Goal: Information Seeking & Learning: Learn about a topic

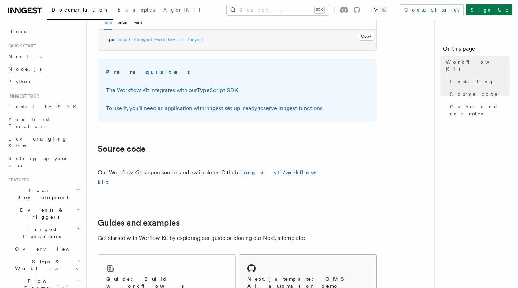
scroll to position [303, 0]
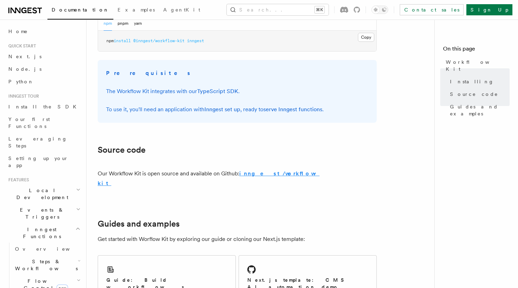
click at [271, 174] on strong "inngest/workflow-kit" at bounding box center [209, 178] width 222 height 16
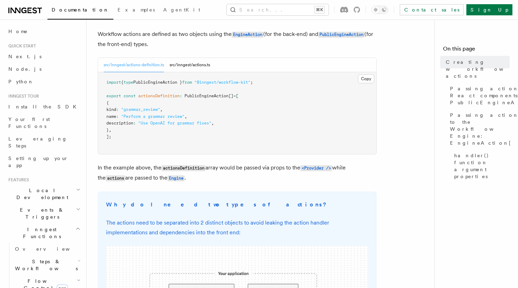
scroll to position [73, 0]
click at [192, 67] on button "src/inngest/actions.ts" at bounding box center [190, 66] width 40 height 14
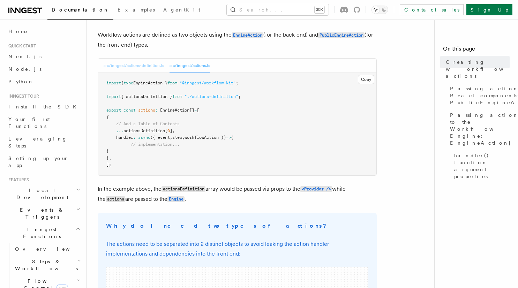
click at [138, 65] on button "src/inngest/actions-definition.ts" at bounding box center [134, 66] width 60 height 14
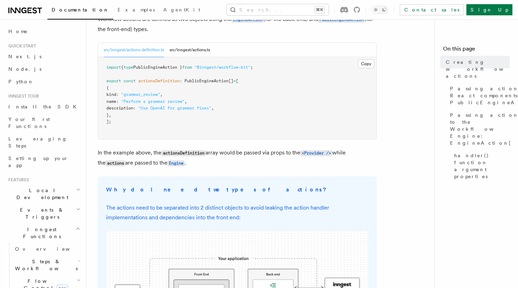
scroll to position [90, 0]
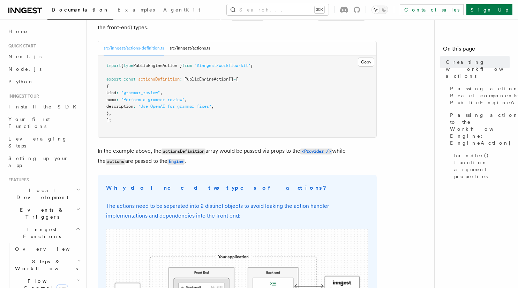
click at [116, 95] on span "kind" at bounding box center [111, 92] width 10 height 5
click at [146, 98] on span ""Perform a grammar review"" at bounding box center [152, 99] width 63 height 5
click at [146, 103] on pre "import { type PublicEngineAction } from "@inngest/workflow-kit" ; export const …" at bounding box center [237, 96] width 278 height 82
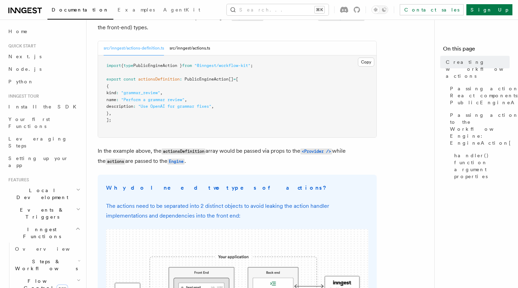
click at [133, 105] on span "description" at bounding box center [119, 106] width 27 height 5
drag, startPoint x: 135, startPoint y: 105, endPoint x: 175, endPoint y: 106, distance: 39.8
click at [133, 105] on span "description" at bounding box center [119, 106] width 27 height 5
click at [200, 106] on span ""Use OpenAI for grammar fixes"" at bounding box center [174, 106] width 73 height 5
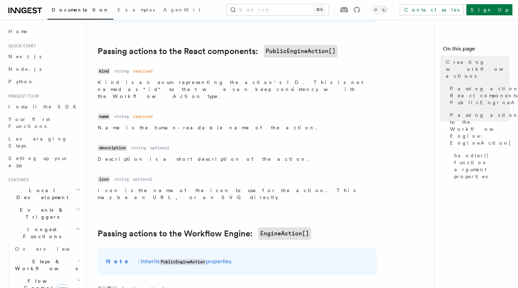
scroll to position [465, 0]
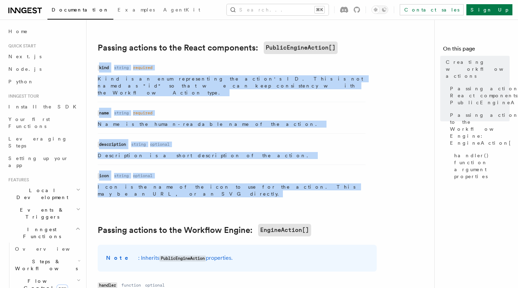
drag, startPoint x: 92, startPoint y: 66, endPoint x: 313, endPoint y: 179, distance: 248.0
click at [314, 179] on div "References Workflow Kit Creating workflow actions The @inngest/workflow-kit pac…" at bounding box center [274, 241] width 376 height 1413
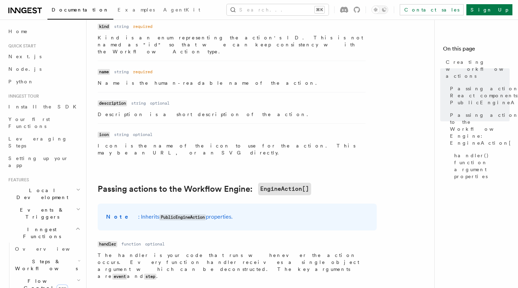
click at [314, 183] on h2 "Passing actions to the Workflow Engine: EngineAction[]" at bounding box center [237, 189] width 279 height 13
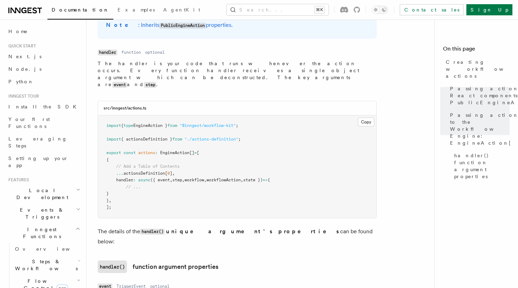
scroll to position [700, 0]
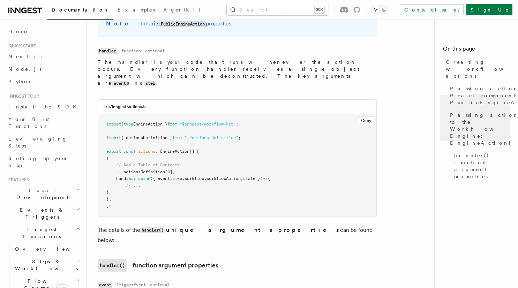
drag, startPoint x: 118, startPoint y: 148, endPoint x: 276, endPoint y: 152, distance: 158.4
click at [270, 152] on code "import { type EngineAction } from "@inngest/workflow-kit" ; import { actionsDef…" at bounding box center [188, 165] width 164 height 86
click at [263, 176] on span "state })" at bounding box center [253, 178] width 20 height 5
click at [198, 176] on span "workflow" at bounding box center [194, 178] width 20 height 5
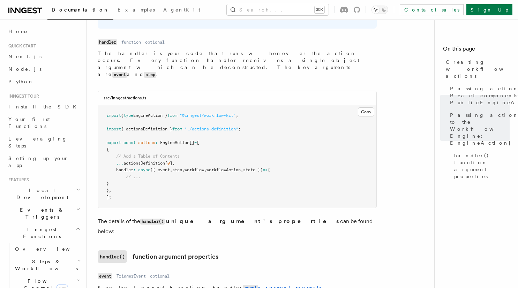
scroll to position [708, 0]
drag, startPoint x: 116, startPoint y: 90, endPoint x: 217, endPoint y: 89, distance: 100.4
click at [219, 114] on span "import { type EngineAction } from "@inngest/workflow-kit" ;" at bounding box center [172, 116] width 132 height 5
click at [217, 114] on span ""@inngest/workflow-kit"" at bounding box center [208, 116] width 56 height 5
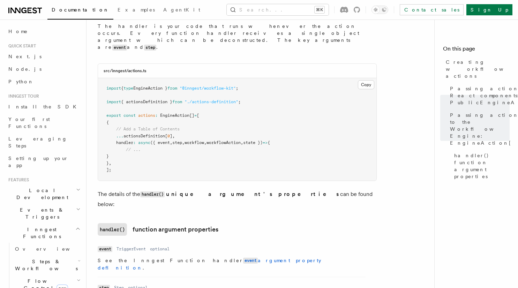
scroll to position [737, 0]
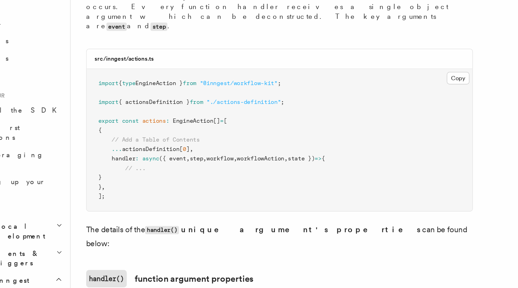
click at [130, 133] on span "actionsDefinition[" at bounding box center [145, 135] width 44 height 5
click at [170, 133] on span "0" at bounding box center [168, 135] width 2 height 5
drag, startPoint x: 193, startPoint y: 77, endPoint x: 244, endPoint y: 75, distance: 51.0
click at [244, 77] on pre "import { type EngineAction } from "@inngest/workflow-kit" ; import { actionsDef…" at bounding box center [237, 128] width 278 height 103
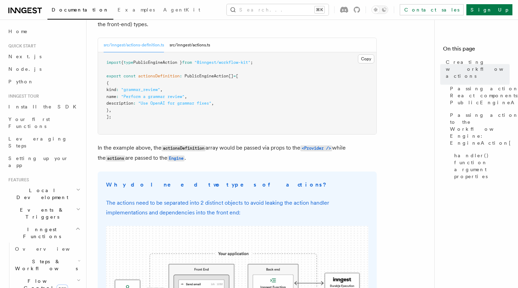
scroll to position [94, 0]
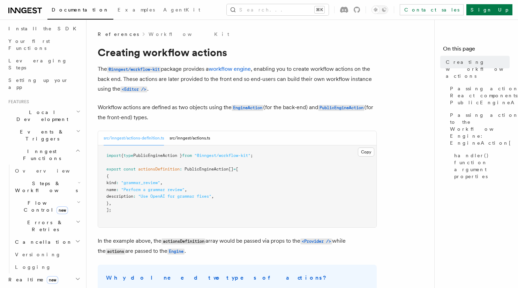
scroll to position [0, 0]
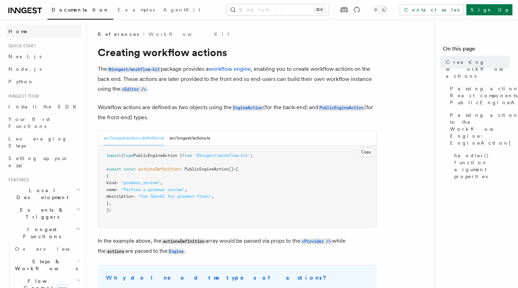
click at [29, 37] on link "Home" at bounding box center [44, 31] width 76 height 13
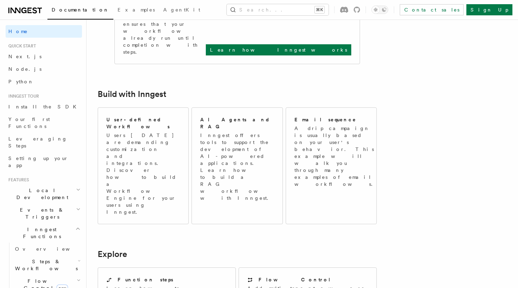
scroll to position [326, 0]
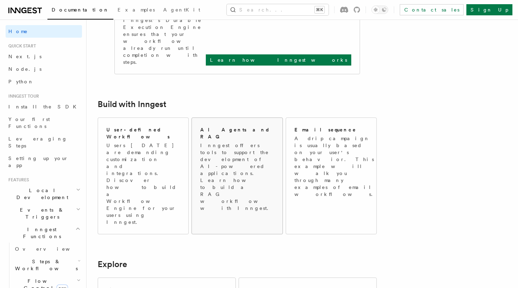
click at [232, 142] on p "Inngest offers tools to support the development of AI-powered applications. Lea…" at bounding box center [237, 177] width 75 height 70
